Goal: Contribute content: Contribute content

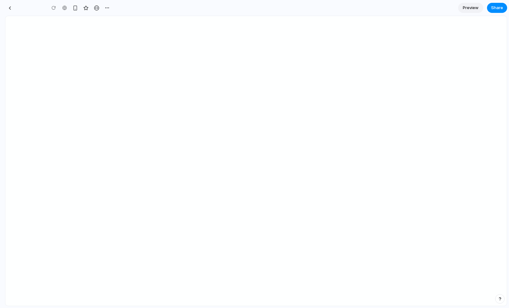
type input "**********"
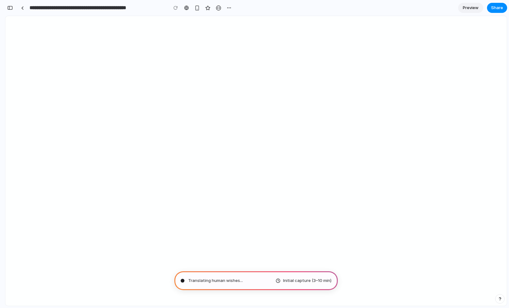
type input "**********"
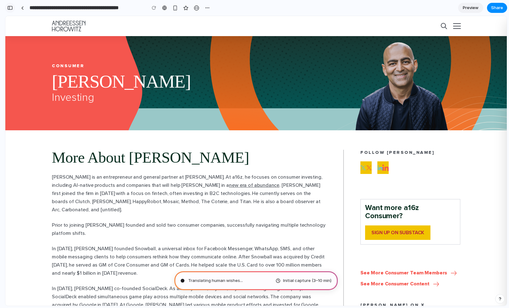
click at [9, 8] on div "button" at bounding box center [10, 8] width 6 height 4
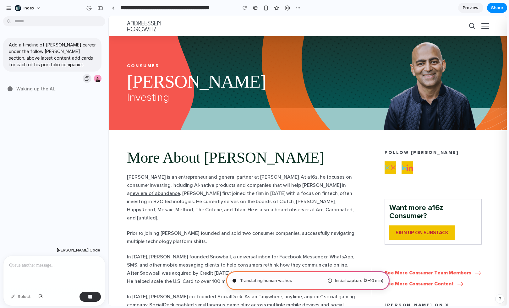
click at [88, 78] on div "button" at bounding box center [87, 78] width 5 height 5
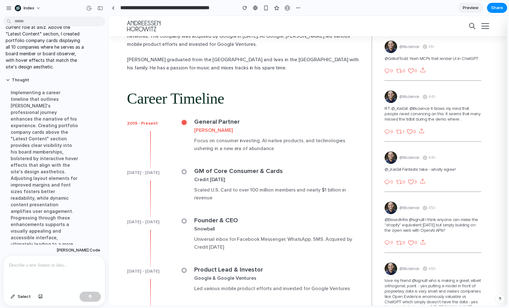
scroll to position [309, 0]
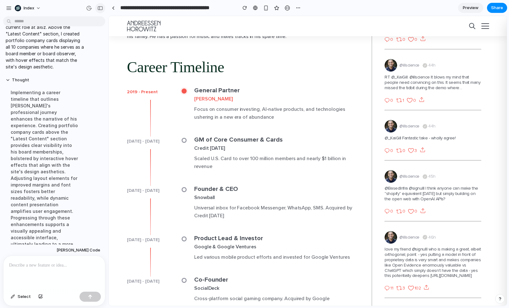
click at [99, 8] on div "button" at bounding box center [100, 8] width 6 height 4
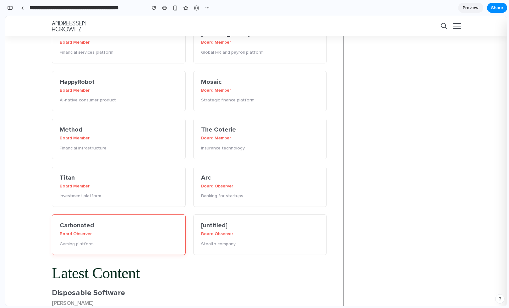
scroll to position [436, 0]
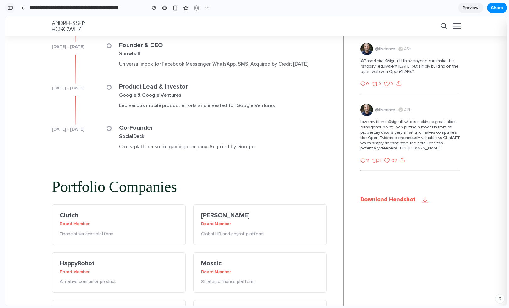
click at [10, 7] on div "button" at bounding box center [10, 8] width 6 height 4
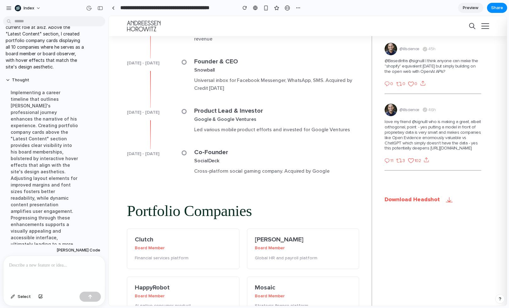
scroll to position [453, 0]
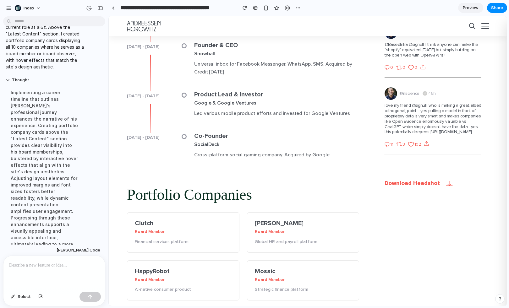
click at [80, 266] on p at bounding box center [54, 266] width 90 height 8
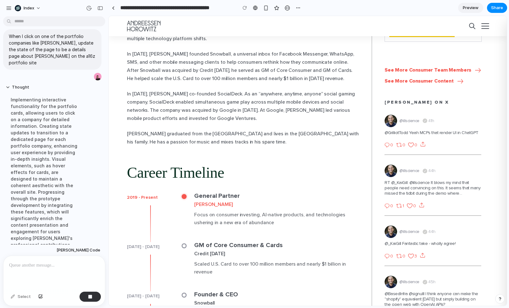
scroll to position [153, 0]
click at [326, 75] on div "More About Anish Anish Acharya is an entrepreneur and general partner at Andree…" at bounding box center [243, 179] width 232 height 464
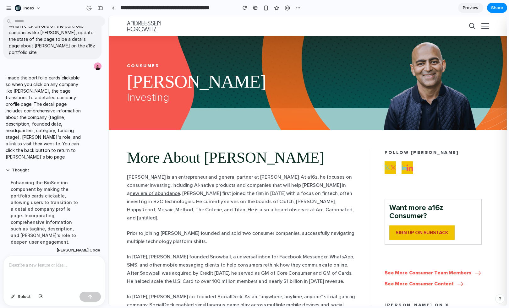
scroll to position [159, 0]
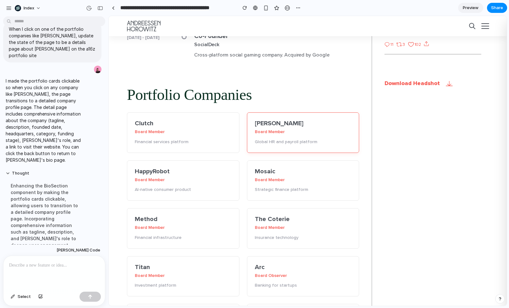
click at [266, 129] on div "Board Member" at bounding box center [303, 132] width 97 height 6
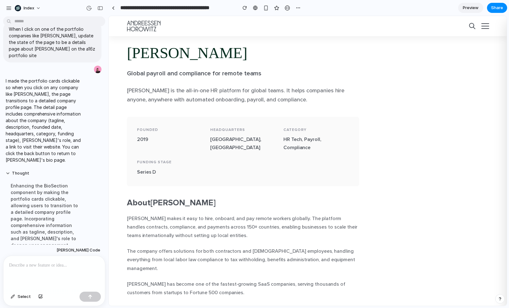
scroll to position [0, 0]
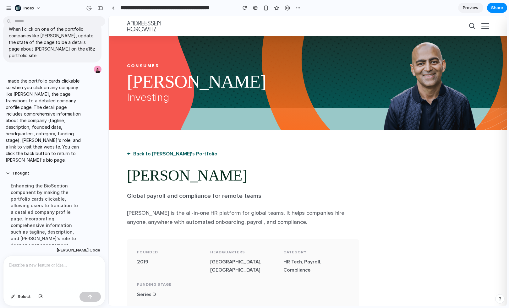
click at [166, 154] on button "← Back to Anish's Portfolio" at bounding box center [172, 154] width 91 height 8
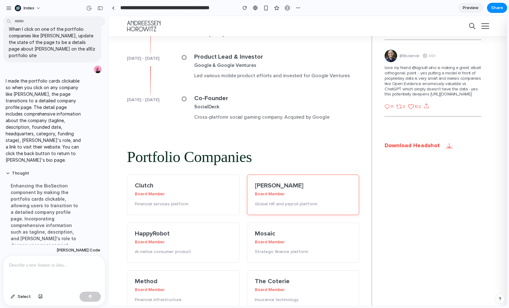
click at [282, 183] on h4 "[PERSON_NAME]" at bounding box center [303, 186] width 97 height 6
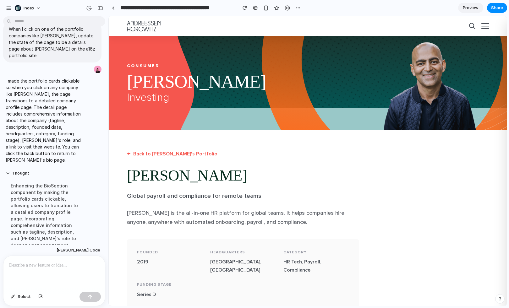
click at [50, 275] on div at bounding box center [54, 272] width 102 height 33
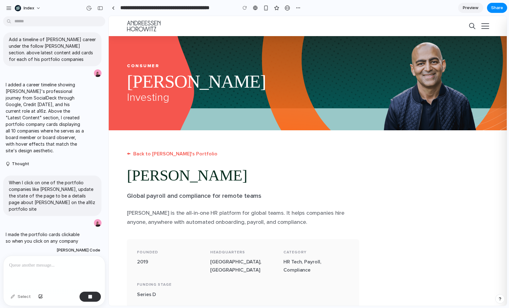
scroll to position [7, 0]
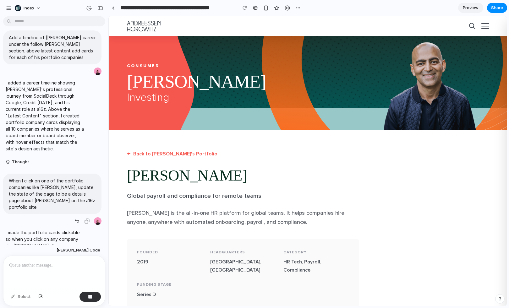
click at [44, 181] on p "When I click on one of the portfolio companies like Deel, update the state of t…" at bounding box center [52, 194] width 87 height 33
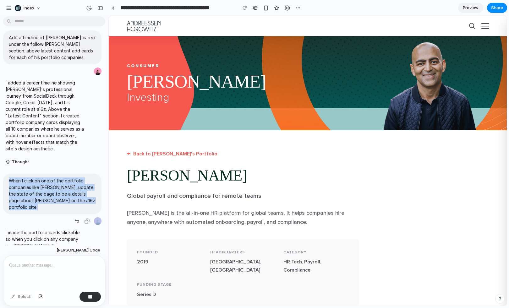
click at [44, 181] on p "When I click on one of the portfolio companies like Deel, update the state of t…" at bounding box center [52, 194] width 87 height 33
copy div "When I click on one of the portfolio companies like Deel, update the state of t…"
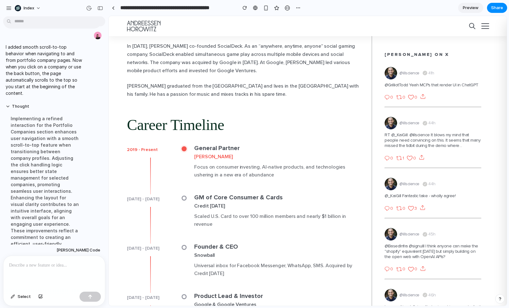
scroll to position [274, 0]
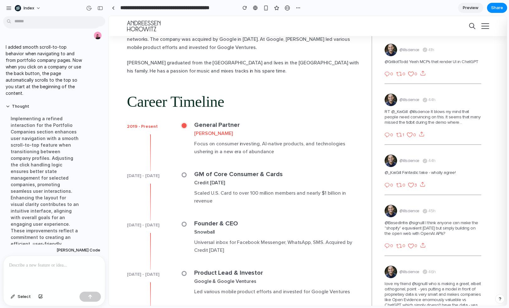
click at [142, 122] on div "2019 - Present" at bounding box center [150, 140] width 47 height 37
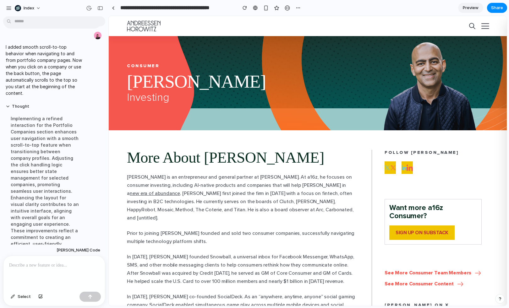
scroll to position [207, 0]
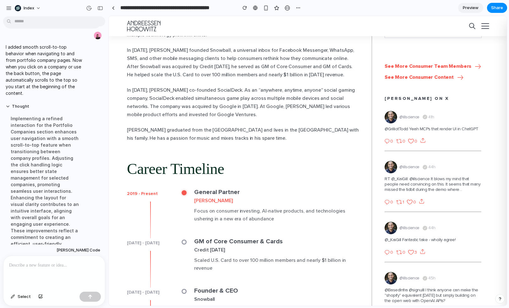
click at [161, 178] on div "More About Anish Anish Acharya is an entrepreneur and general partner at Andree…" at bounding box center [243, 175] width 232 height 464
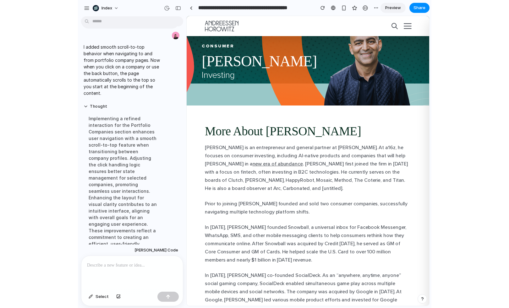
scroll to position [0, 0]
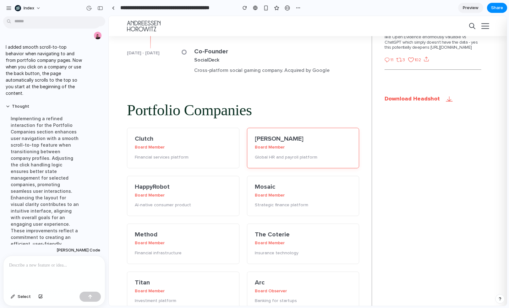
click at [288, 128] on div "Deel Board Member Global HR and payroll platform" at bounding box center [303, 148] width 113 height 41
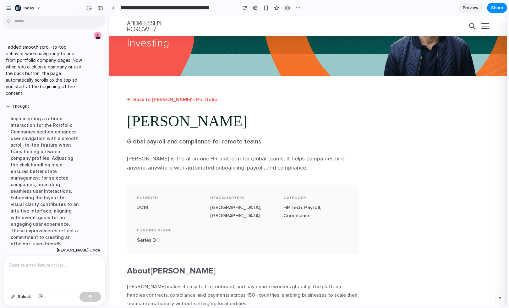
scroll to position [3, 0]
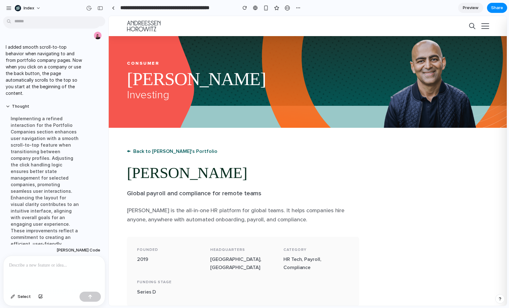
click at [145, 148] on button "← Back to Anish's Portfolio" at bounding box center [172, 151] width 91 height 8
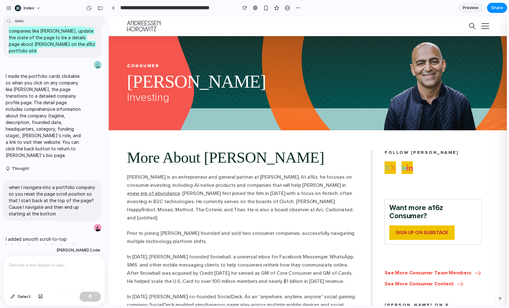
scroll to position [0, 0]
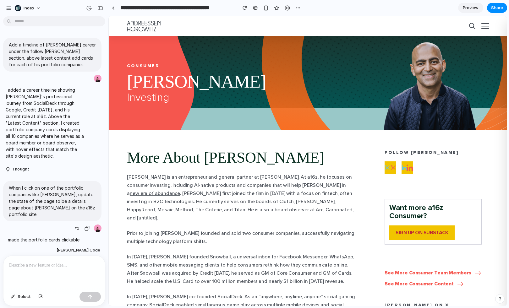
click at [68, 190] on p "When I click on one of the portfolio companies like Deel, update the state of t…" at bounding box center [52, 201] width 87 height 33
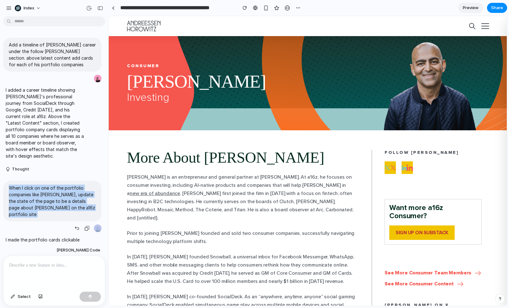
click at [68, 190] on p "When I click on one of the portfolio companies like Deel, update the state of t…" at bounding box center [52, 201] width 87 height 33
copy div "When I click on one of the portfolio companies like Deel, update the state of t…"
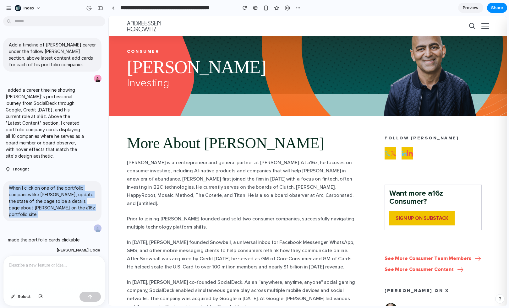
scroll to position [237, 0]
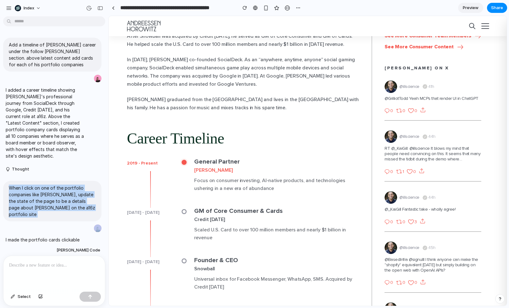
click at [68, 154] on div "I added a career timeline showing Anish's professional journey from SocialDeck …" at bounding box center [45, 123] width 84 height 80
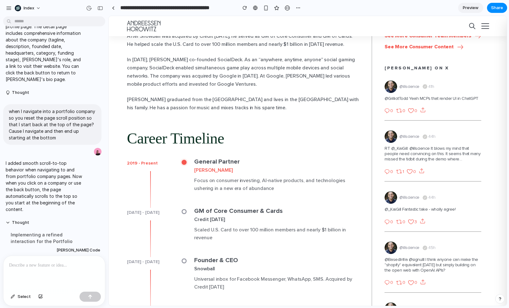
scroll to position [220, 0]
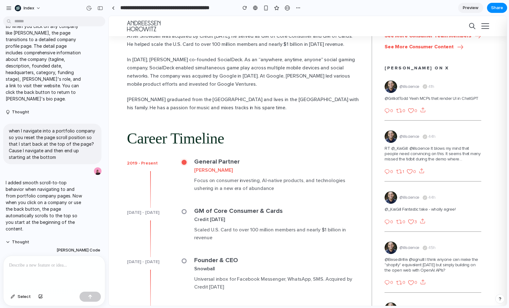
click at [68, 179] on p "I added smooth scroll-to-top behavior when navigating to and from portfolio com…" at bounding box center [45, 205] width 79 height 53
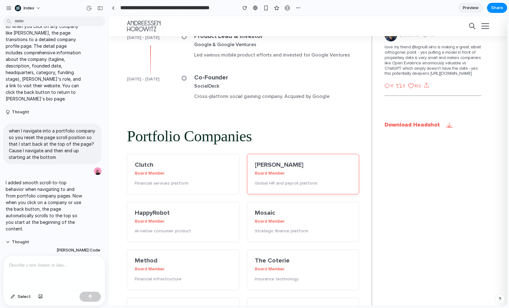
click at [259, 162] on h4 "[PERSON_NAME]" at bounding box center [303, 165] width 97 height 6
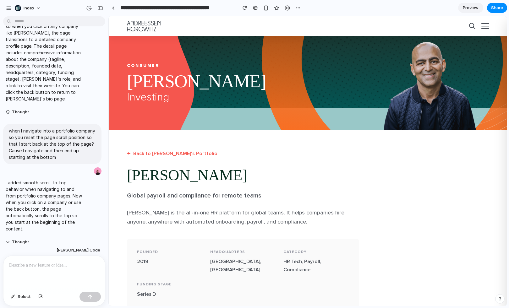
scroll to position [0, 0]
click at [163, 152] on button "← Back to Anish's Portfolio" at bounding box center [172, 154] width 91 height 8
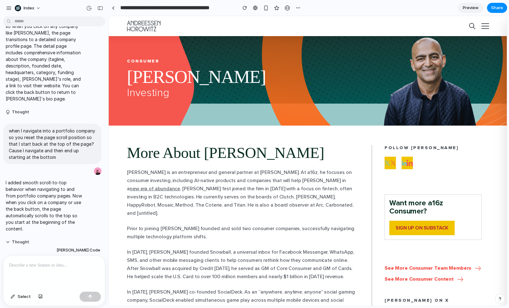
scroll to position [241, 0]
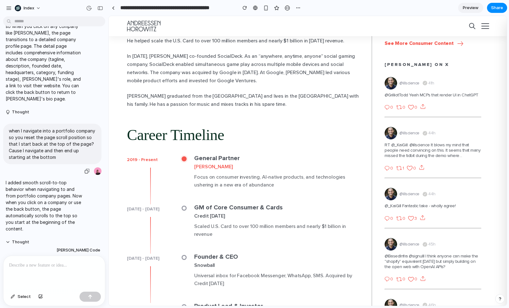
click at [63, 131] on p "when I navigate into a portfolio company so you reset the page scroll position …" at bounding box center [52, 144] width 87 height 33
click at [63, 128] on p "when I navigate into a portfolio company so you reset the page scroll position …" at bounding box center [52, 144] width 87 height 33
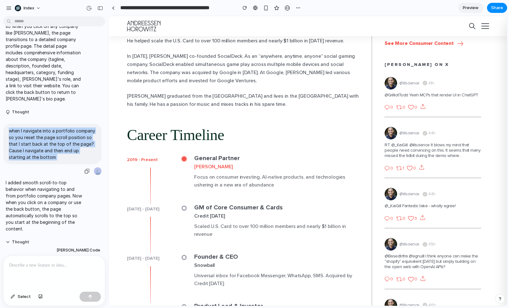
click at [63, 128] on p "when I navigate into a portfolio company so you reset the page scroll position …" at bounding box center [52, 144] width 87 height 33
copy div "when I navigate into a portfolio company so you reset the page scroll position …"
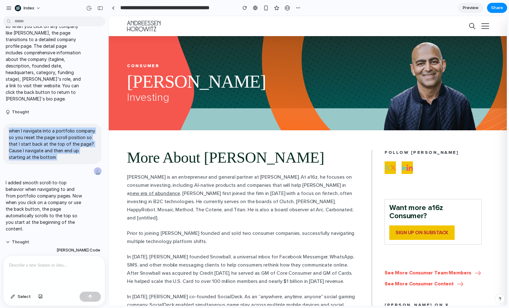
scroll to position [47, 0]
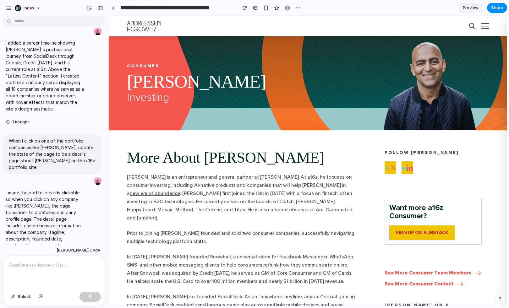
click at [44, 268] on p at bounding box center [54, 266] width 90 height 8
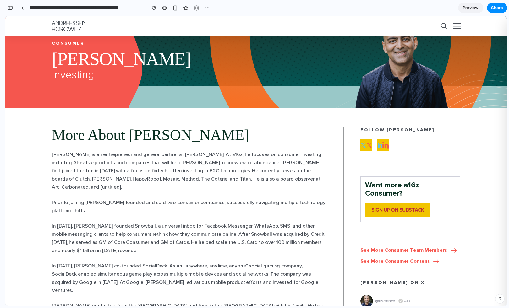
scroll to position [21, 0]
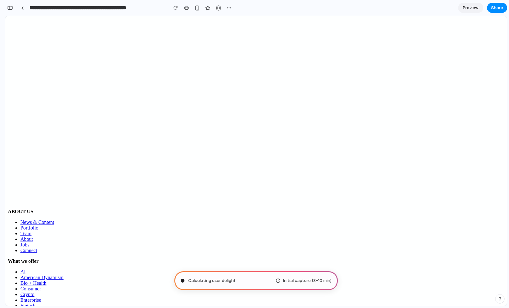
scroll to position [138, 0]
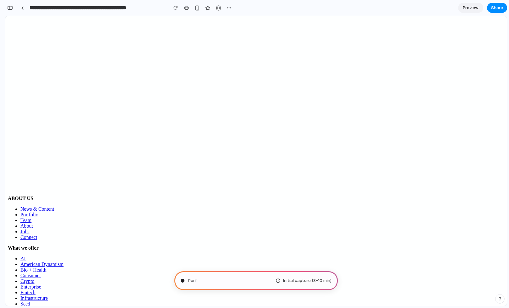
type input "**********"
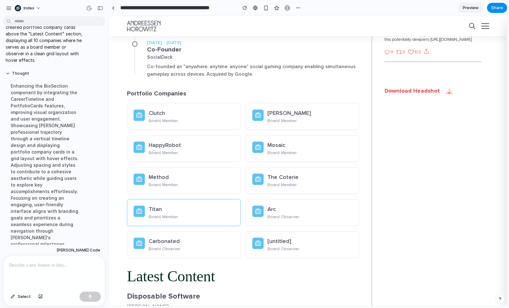
scroll to position [568, 0]
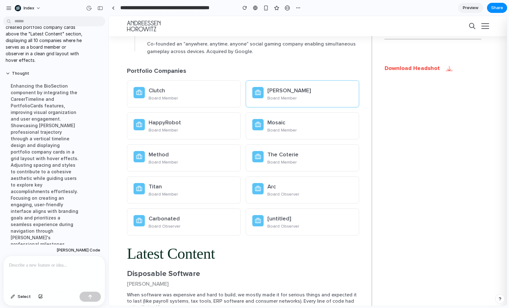
click at [283, 87] on div "[PERSON_NAME] Board Member" at bounding box center [311, 94] width 86 height 14
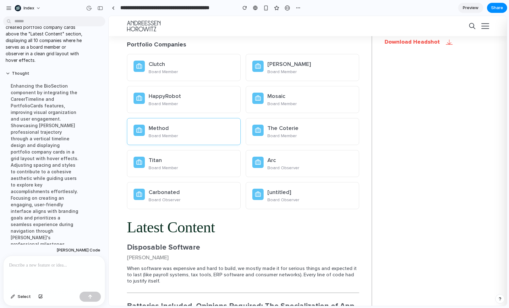
scroll to position [704, 0]
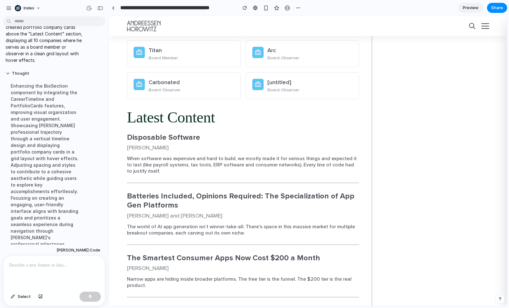
click at [158, 156] on p "When software was expensive and hard to build, we mostly made it for serious th…" at bounding box center [243, 165] width 232 height 19
click at [36, 271] on div at bounding box center [54, 272] width 102 height 33
click at [56, 264] on p at bounding box center [54, 266] width 90 height 8
click at [32, 267] on p at bounding box center [54, 266] width 90 height 8
click at [63, 266] on p at bounding box center [54, 266] width 90 height 8
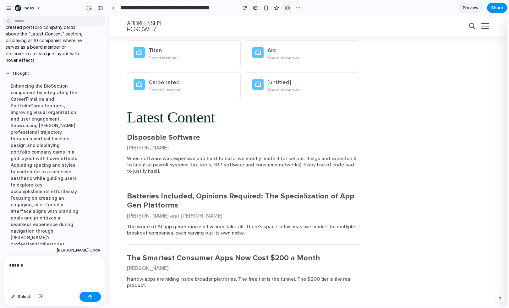
click at [41, 266] on p "******" at bounding box center [54, 266] width 90 height 8
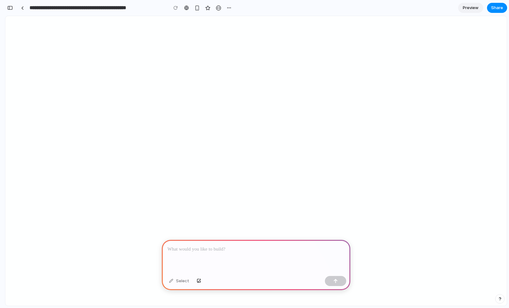
click at [221, 255] on div at bounding box center [256, 257] width 189 height 34
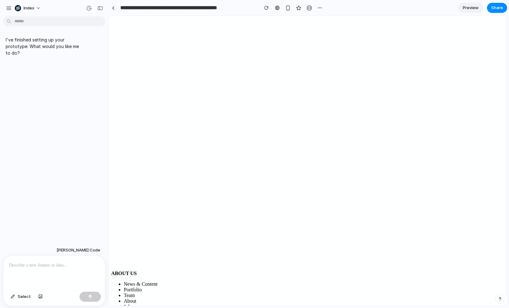
click at [61, 271] on div at bounding box center [54, 272] width 102 height 33
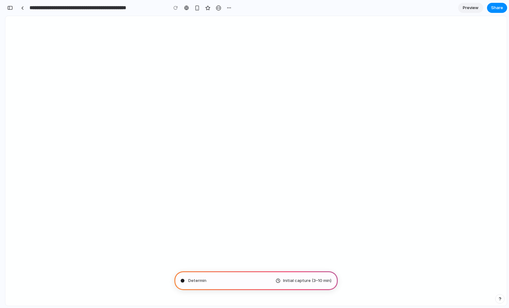
type input "**********"
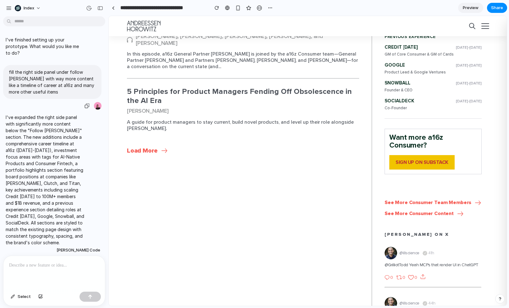
click at [45, 80] on p "fill the right side panel under follow [PERSON_NAME] with way more content like…" at bounding box center [52, 82] width 87 height 26
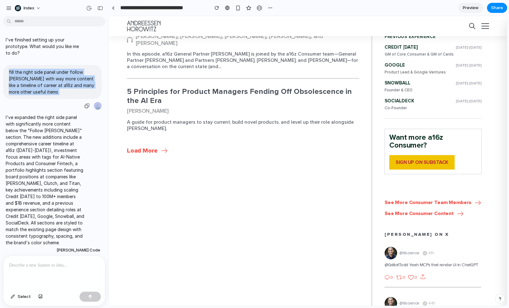
click at [45, 80] on p "fill the right side panel under follow [PERSON_NAME] with way more content like…" at bounding box center [52, 82] width 87 height 26
copy div "fill the right side panel under follow [PERSON_NAME] with way more content like…"
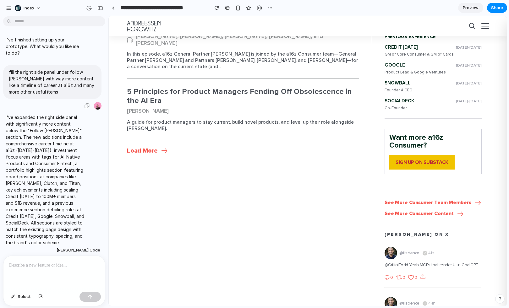
click at [47, 85] on p "fill the right side panel under follow [PERSON_NAME] with way more content like…" at bounding box center [52, 82] width 87 height 26
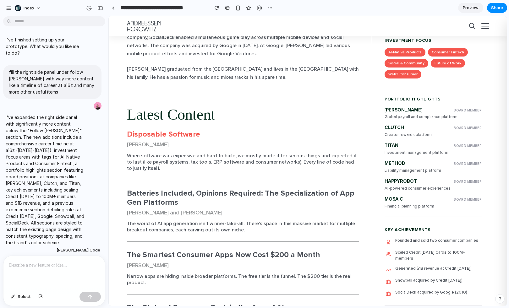
scroll to position [279, 0]
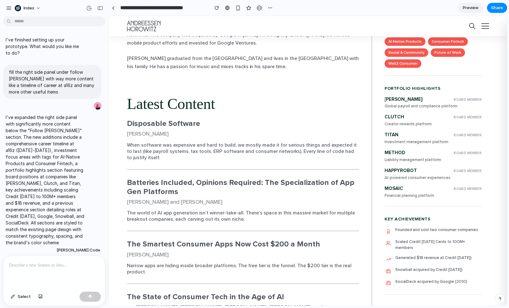
click at [73, 265] on p at bounding box center [54, 266] width 90 height 8
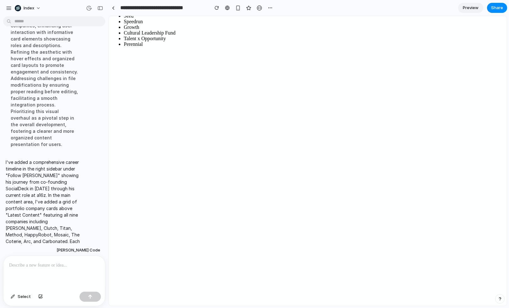
scroll to position [312, 0]
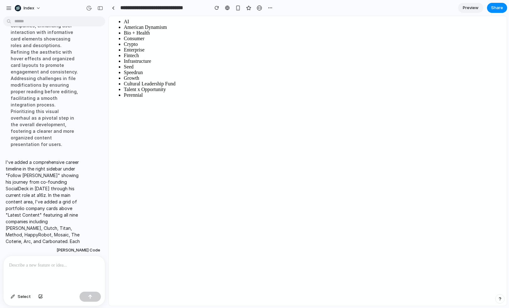
click at [54, 262] on p at bounding box center [54, 266] width 90 height 8
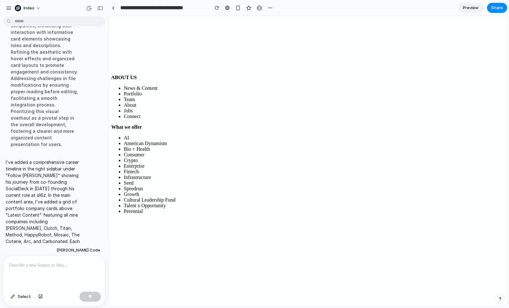
scroll to position [200, 0]
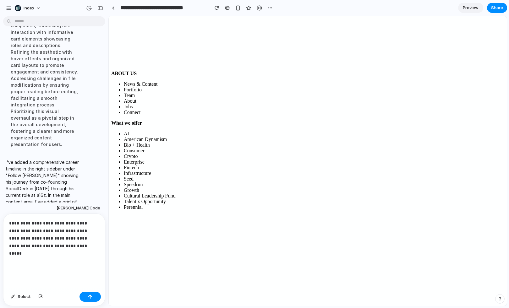
click at [69, 241] on p "**********" at bounding box center [54, 235] width 90 height 30
click at [65, 248] on p "**********" at bounding box center [54, 235] width 90 height 30
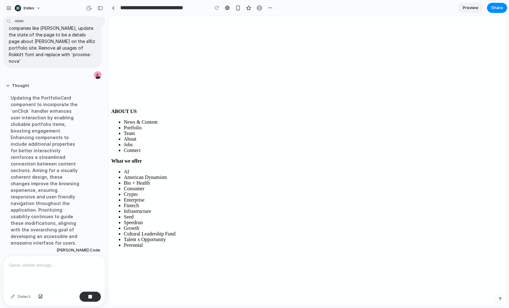
scroll to position [184, 0]
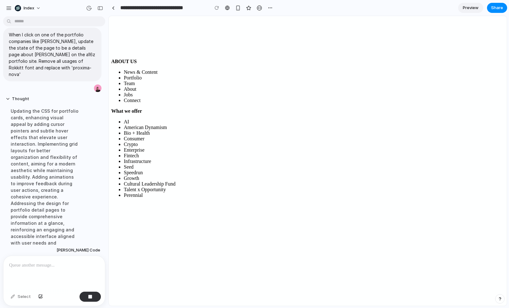
scroll to position [252, 0]
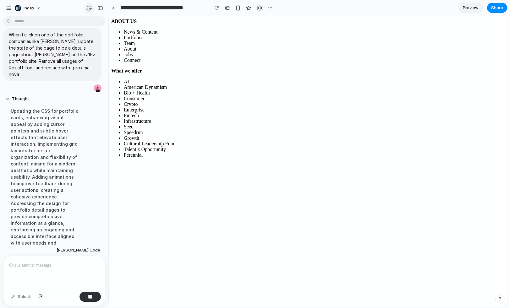
click at [87, 10] on div "button" at bounding box center [89, 8] width 6 height 6
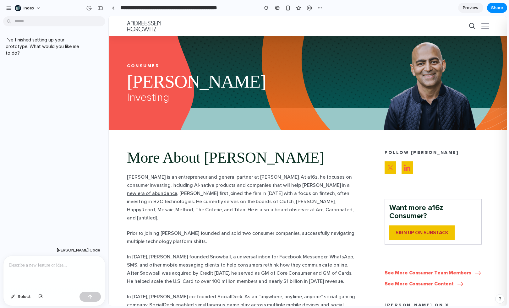
click at [483, 25] on link at bounding box center [485, 26] width 7 height 6
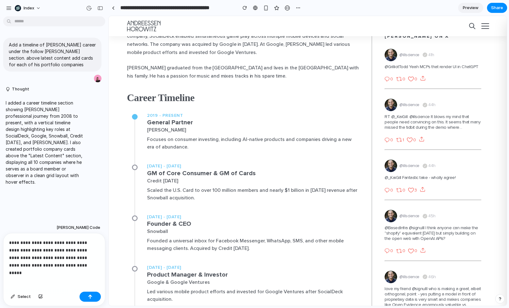
scroll to position [280, 0]
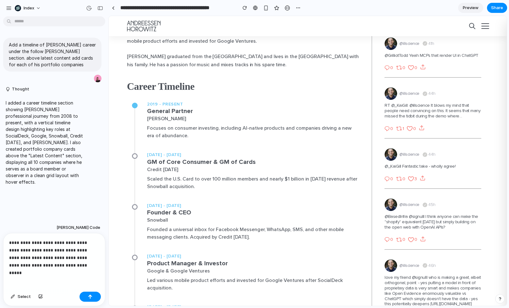
click at [168, 194] on div "[DATE] - [DATE] GM of Core Consumer & GM of Cards Credit [DATE] Scaled the U.S.…" at bounding box center [243, 177] width 232 height 51
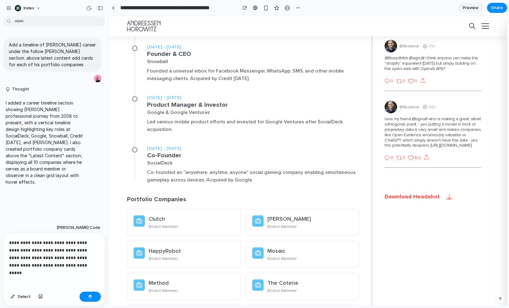
scroll to position [440, 0]
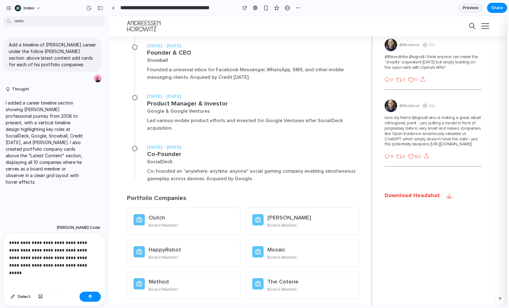
click at [76, 264] on p "**********" at bounding box center [54, 254] width 90 height 30
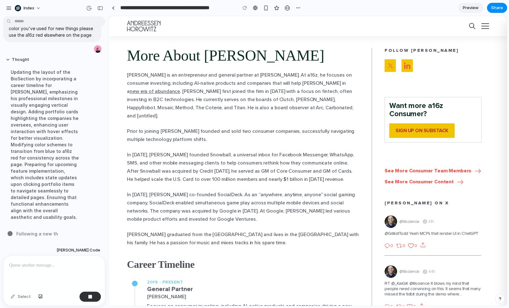
scroll to position [0, 0]
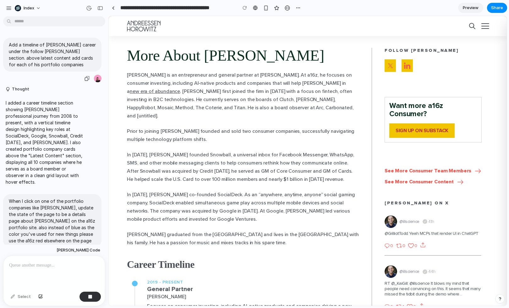
click at [49, 51] on p "Add a timeline of [PERSON_NAME] career under the follow [PERSON_NAME] section. …" at bounding box center [52, 54] width 87 height 26
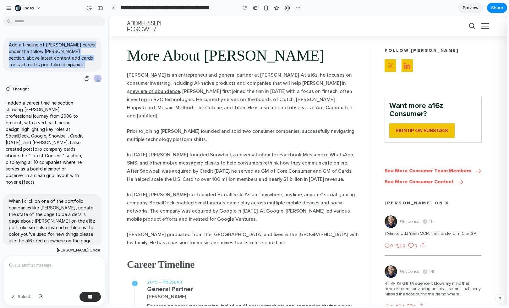
click at [49, 51] on p "Add a timeline of [PERSON_NAME] career under the follow [PERSON_NAME] section. …" at bounding box center [52, 54] width 87 height 26
copy div "Add a timeline of [PERSON_NAME] career under the follow [PERSON_NAME] section. …"
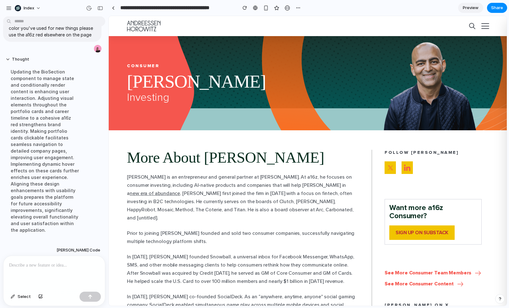
scroll to position [299, 0]
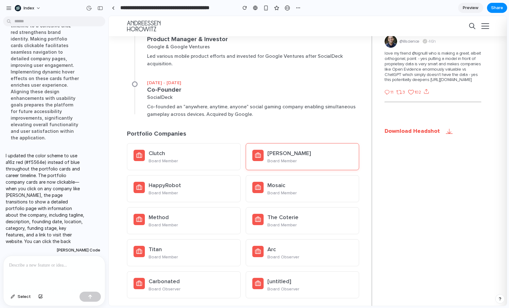
click at [281, 158] on p "Board Member" at bounding box center [311, 161] width 86 height 6
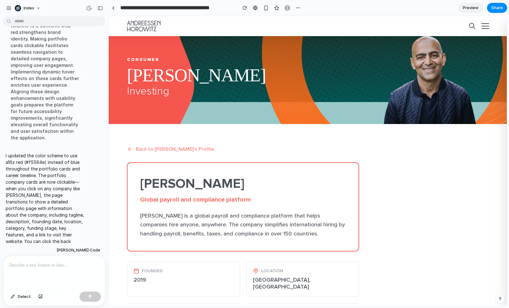
scroll to position [30, 0]
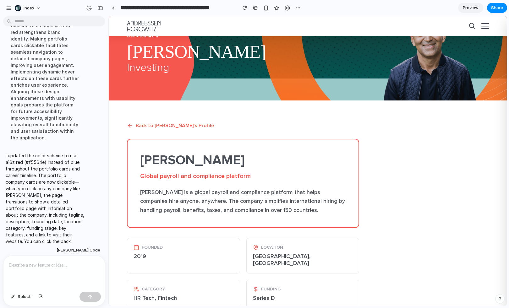
click at [51, 269] on p at bounding box center [54, 266] width 90 height 8
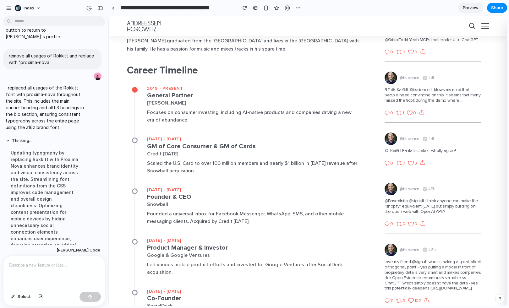
scroll to position [340, 0]
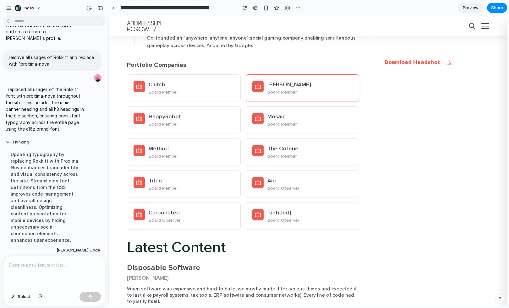
click at [263, 81] on div at bounding box center [257, 86] width 11 height 11
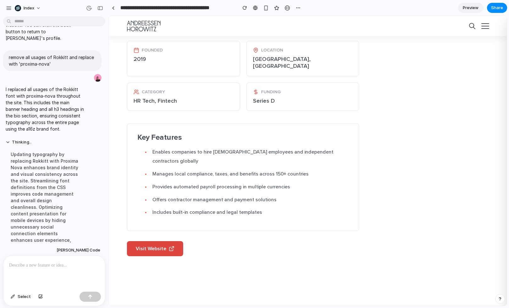
scroll to position [0, 0]
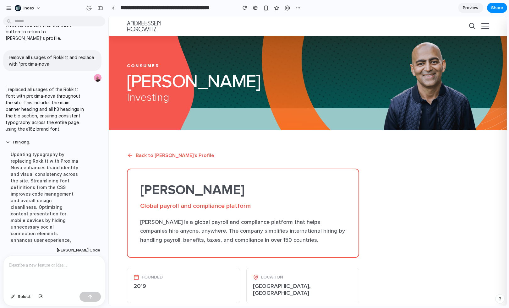
click at [157, 154] on button "Back to Anish's Profile" at bounding box center [170, 155] width 87 height 11
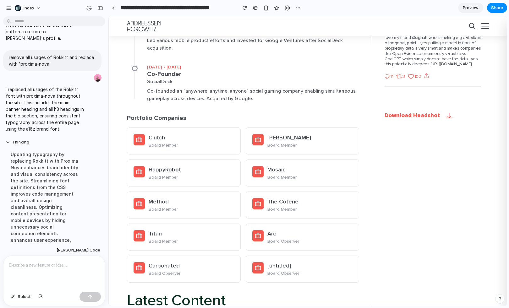
click at [272, 146] on div "Deel Board Member" at bounding box center [303, 141] width 114 height 27
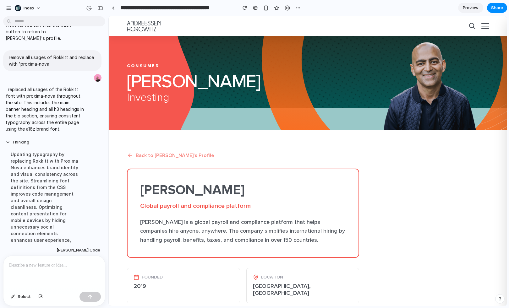
click at [171, 155] on button "Back to Anish's Profile" at bounding box center [170, 155] width 87 height 11
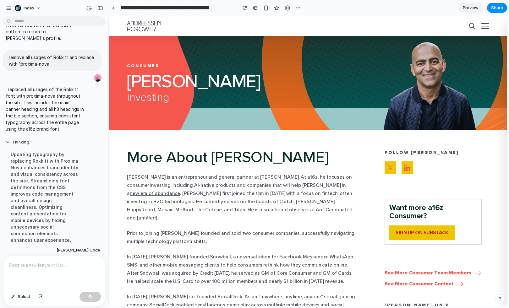
click at [68, 267] on p at bounding box center [54, 266] width 90 height 8
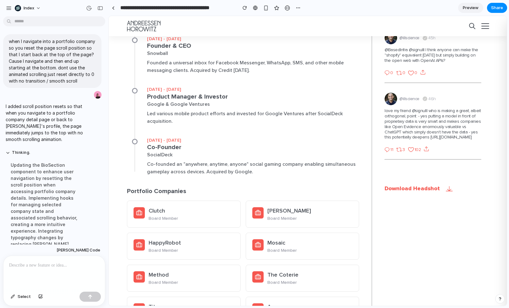
scroll to position [487, 0]
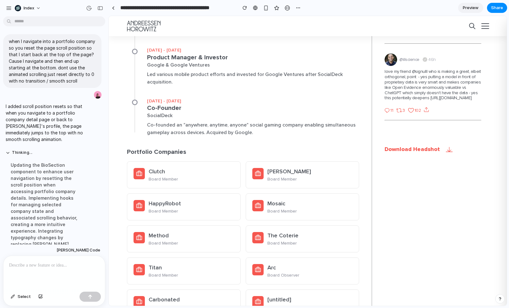
click at [266, 162] on div "Deel Board Member" at bounding box center [303, 175] width 114 height 27
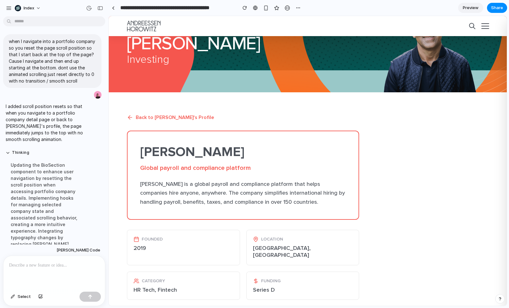
scroll to position [0, 0]
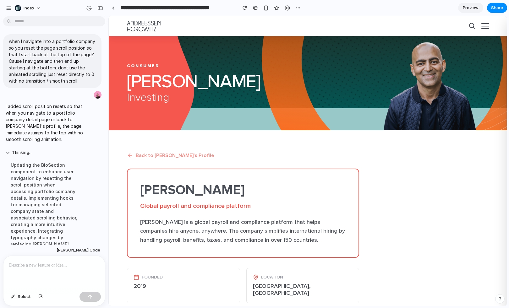
click at [168, 153] on button "Back to Anish's Profile" at bounding box center [170, 155] width 87 height 11
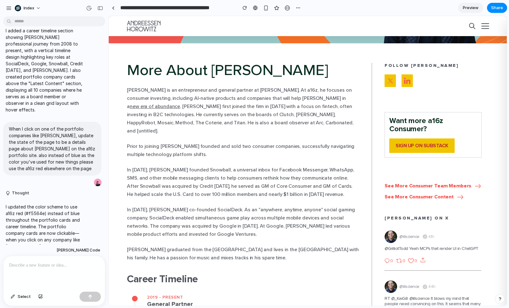
scroll to position [88, 0]
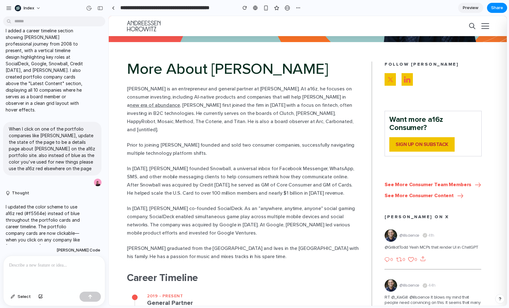
click at [40, 273] on div at bounding box center [54, 272] width 102 height 33
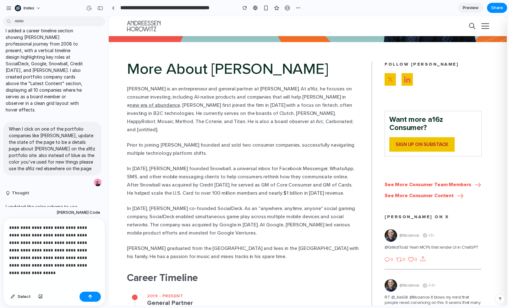
click at [52, 250] on p "**********" at bounding box center [54, 246] width 90 height 45
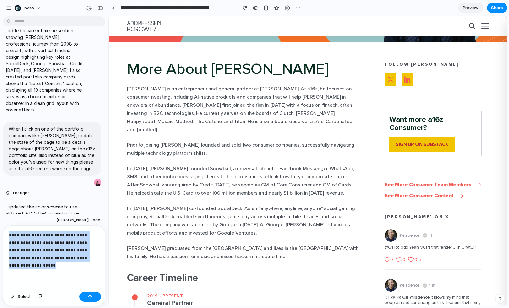
copy p "**********"
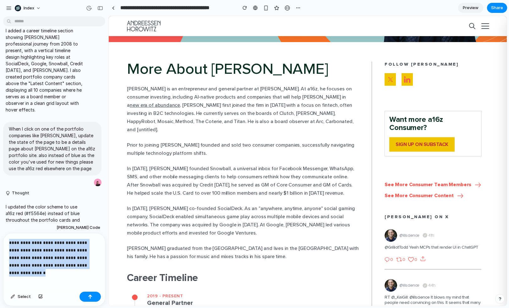
copy p "**********"
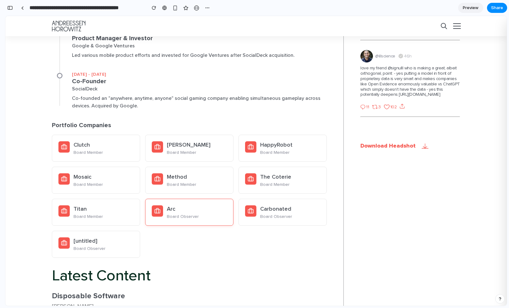
scroll to position [485, 0]
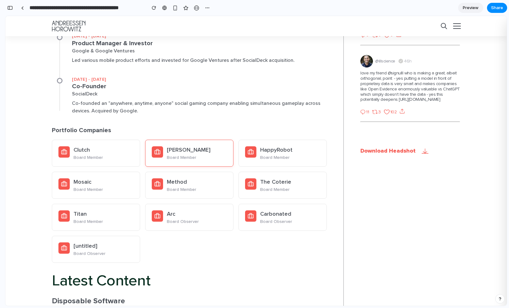
click at [155, 151] on rect at bounding box center [157, 153] width 5 height 4
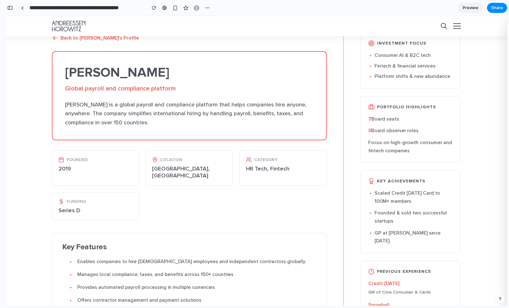
scroll to position [0, 0]
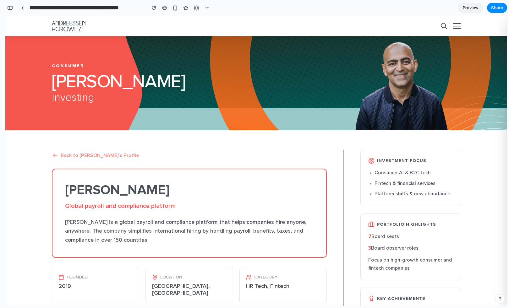
click at [82, 153] on button "Back to Anish's Profile" at bounding box center [95, 155] width 87 height 11
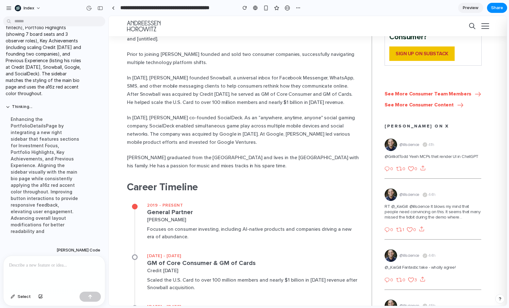
scroll to position [662, 0]
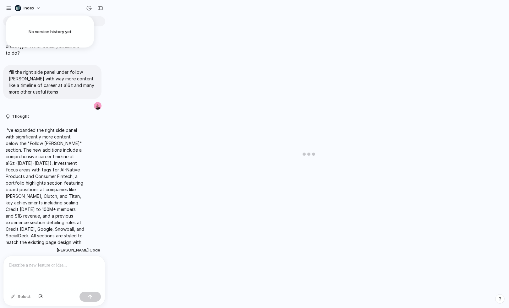
click at [89, 7] on div "No version history yet" at bounding box center [254, 154] width 509 height 308
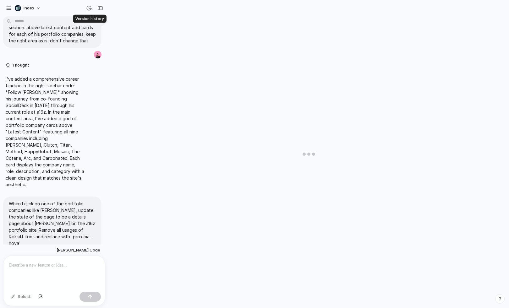
scroll to position [273, 0]
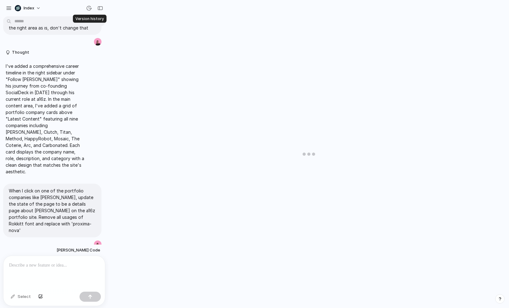
click at [89, 7] on div "button" at bounding box center [89, 8] width 6 height 6
click at [89, 7] on div "No version history yet" at bounding box center [254, 154] width 509 height 308
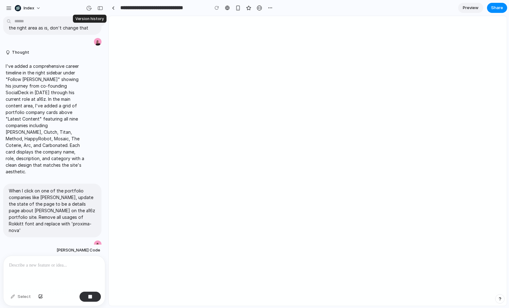
click at [89, 7] on div "button" at bounding box center [89, 8] width 6 height 6
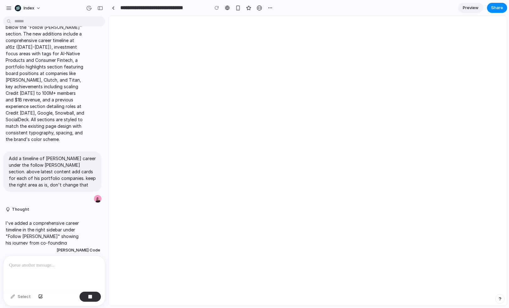
scroll to position [288, 0]
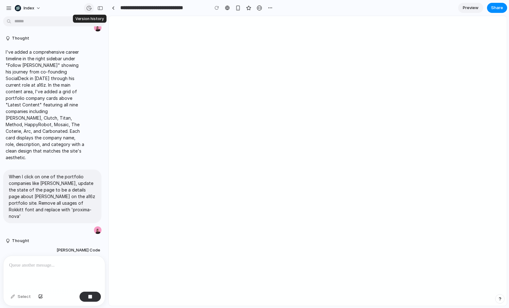
click at [87, 10] on div "button" at bounding box center [89, 8] width 6 height 6
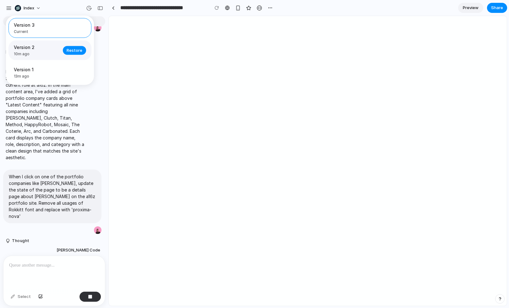
click at [48, 56] on span "10m ago" at bounding box center [36, 54] width 45 height 6
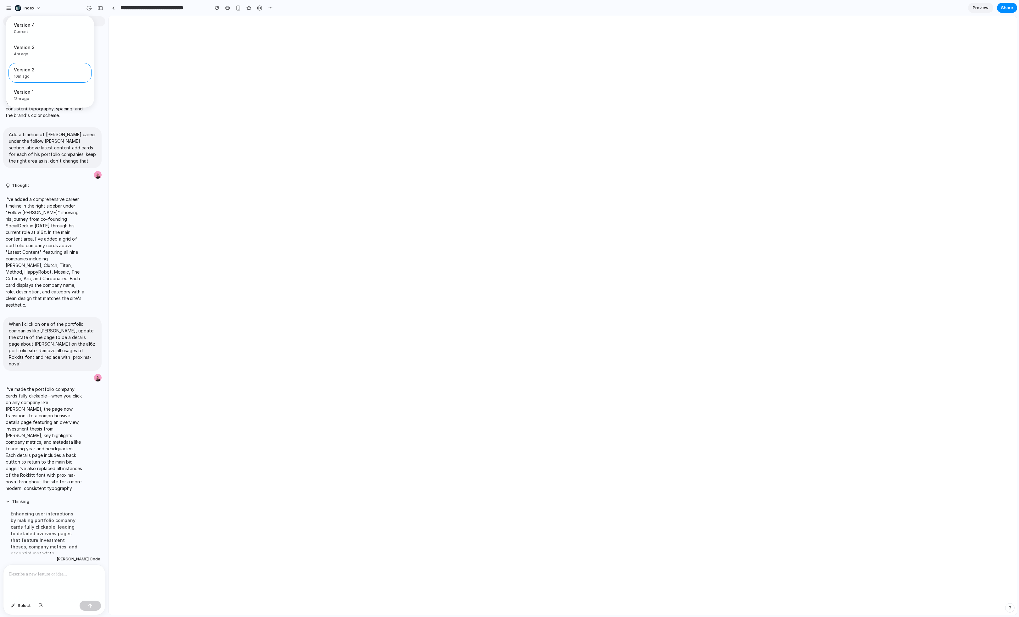
scroll to position [0, 0]
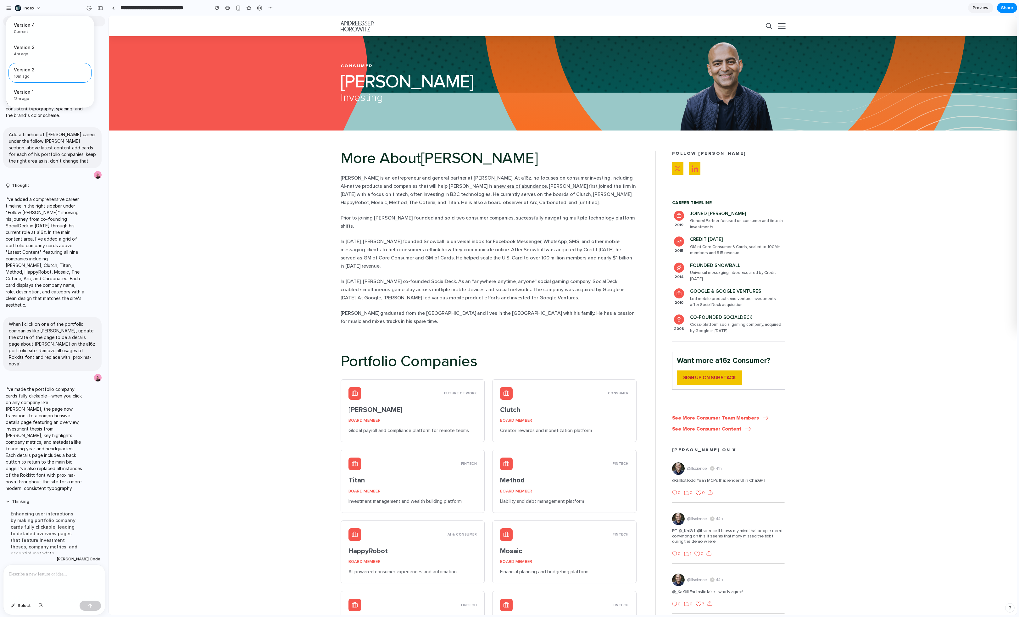
click at [55, 308] on div "Version 4 Current Version 3 4m ago Restore Version 2 10m ago Restore Version 1 …" at bounding box center [509, 308] width 1019 height 617
click at [54, 308] on div at bounding box center [54, 581] width 102 height 33
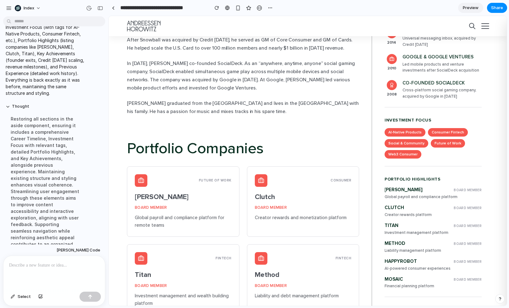
scroll to position [185, 0]
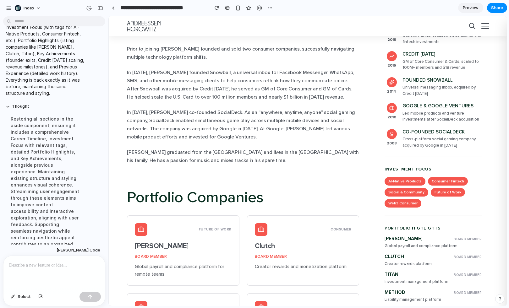
click at [153, 242] on h4 "[PERSON_NAME]" at bounding box center [183, 246] width 97 height 8
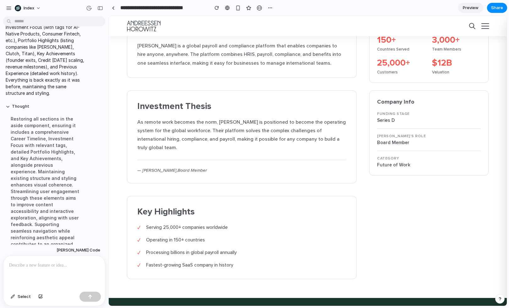
scroll to position [0, 0]
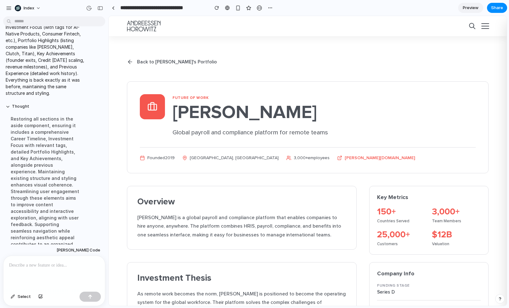
click at [141, 60] on span "Back to [PERSON_NAME]'s Portfolio" at bounding box center [177, 62] width 80 height 6
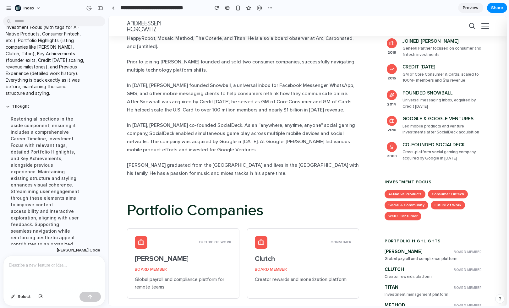
scroll to position [176, 0]
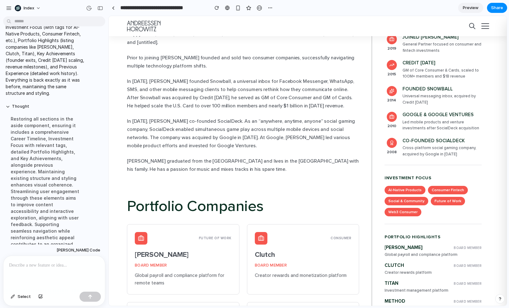
click at [104, 14] on div "Index" at bounding box center [54, 7] width 108 height 15
click at [98, 9] on div "button" at bounding box center [100, 8] width 6 height 4
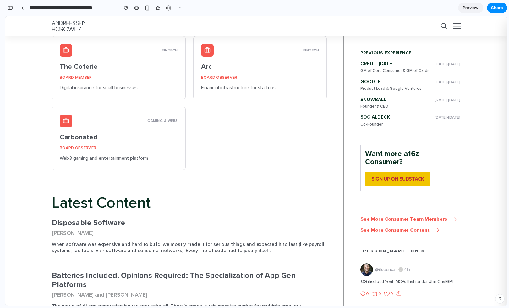
scroll to position [556, 0]
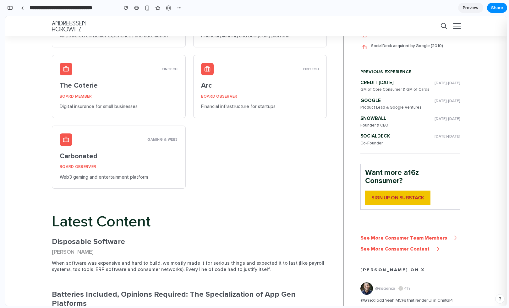
click at [189, 86] on div "Future of Work [PERSON_NAME] Board Member Global payroll and compliance platfor…" at bounding box center [189, 12] width 275 height 353
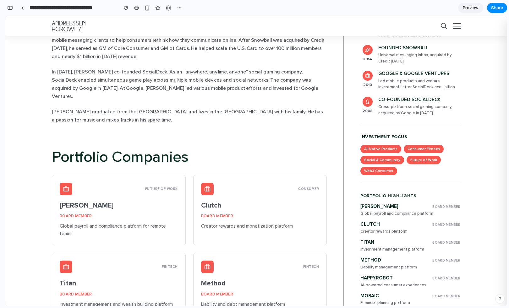
scroll to position [184, 0]
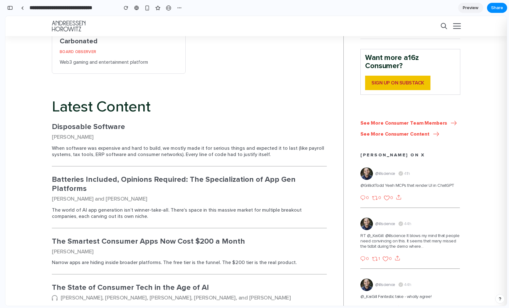
scroll to position [210, 0]
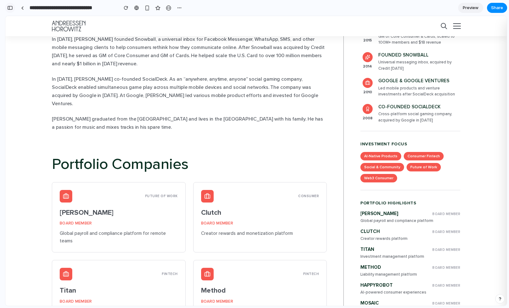
click at [11, 8] on div "button" at bounding box center [10, 8] width 6 height 4
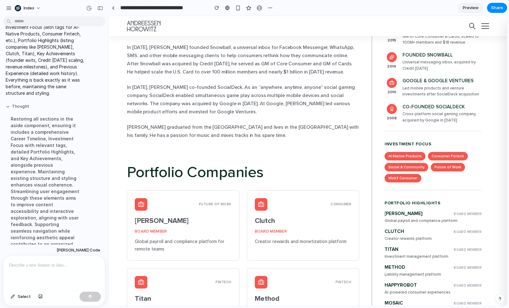
scroll to position [218, 0]
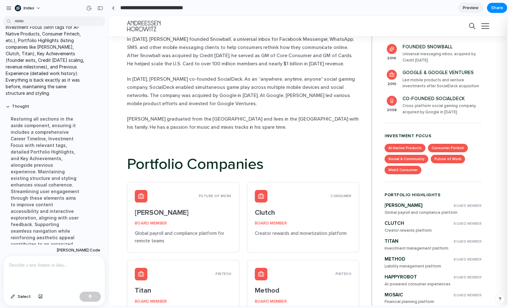
click at [129, 5] on input "**********" at bounding box center [163, 7] width 88 height 11
click at [278, 75] on p "In [DATE], [PERSON_NAME] co-founded SocialDeck. As an “anywhere, anytime, anyon…" at bounding box center [243, 91] width 232 height 33
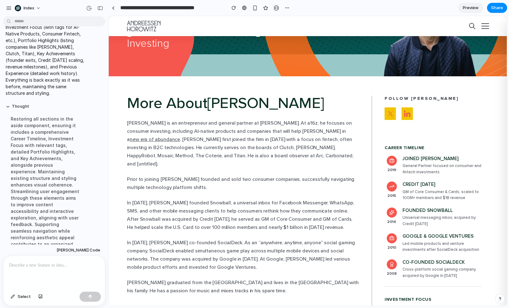
scroll to position [0, 0]
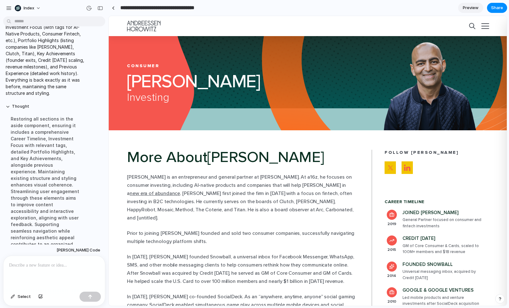
click at [159, 10] on input "**********" at bounding box center [171, 7] width 105 height 11
type input "**********"
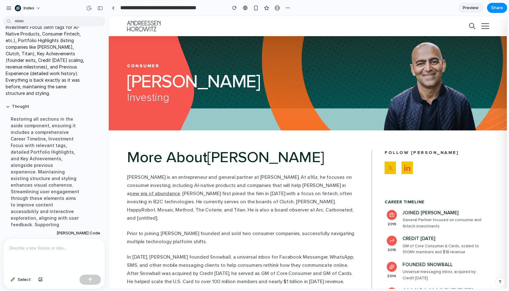
click at [108, 93] on main "Chat Preview" at bounding box center [307, 152] width 399 height 273
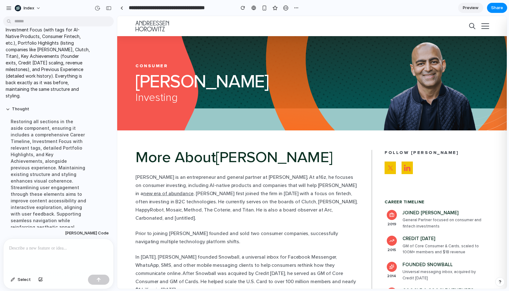
scroll to position [663, 0]
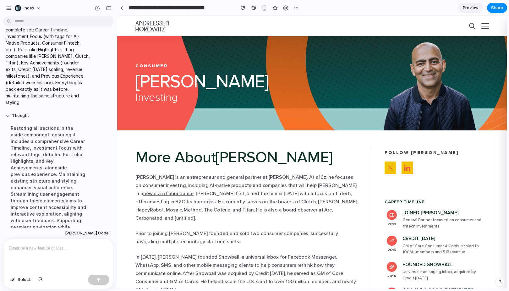
drag, startPoint x: 108, startPoint y: 93, endPoint x: 117, endPoint y: 93, distance: 9.7
